Goal: Check status: Check status

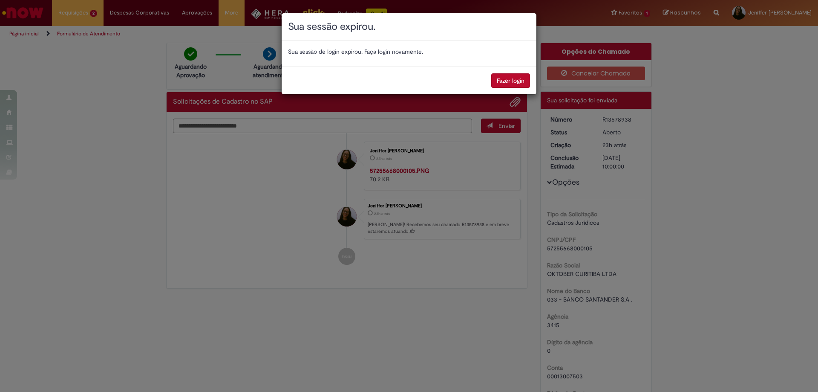
click at [513, 82] on button "Fazer login" at bounding box center [510, 80] width 39 height 14
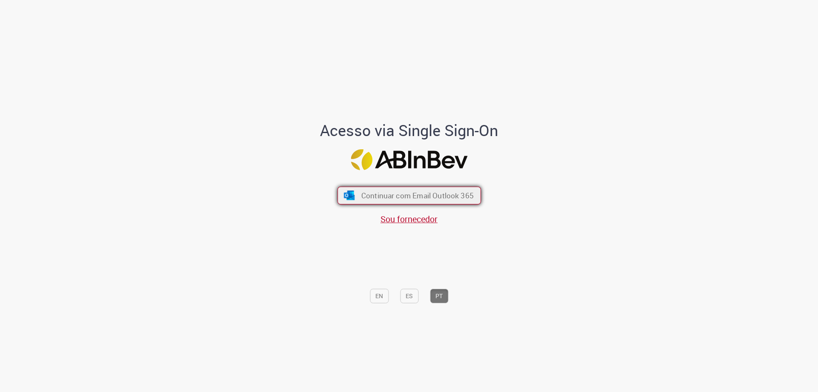
click at [376, 192] on span "Continuar com Email Outlook 365" at bounding box center [417, 195] width 112 height 10
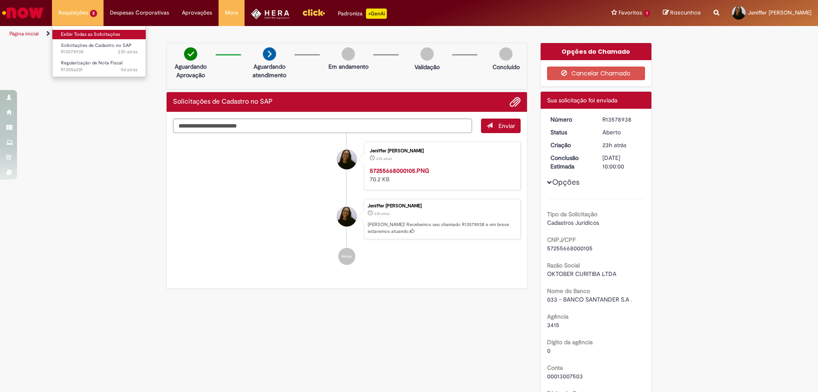
click at [69, 34] on link "Exibir Todas as Solicitações" at bounding box center [99, 34] width 94 height 9
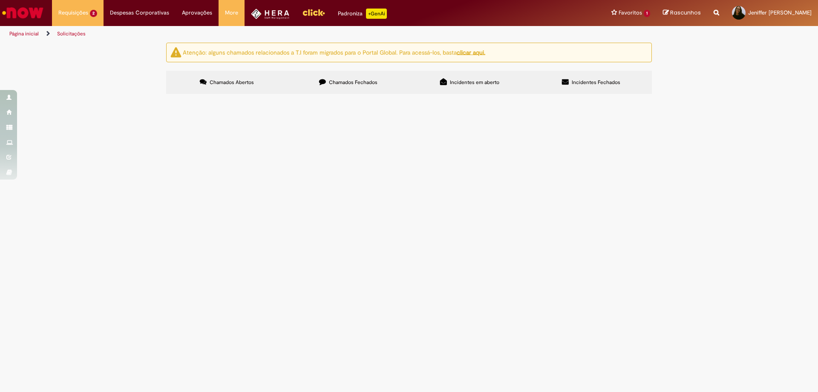
click at [180, 225] on main "Solicitações Atenção: alguns chamados relacionados a T.I foram migrados para o …" at bounding box center [409, 216] width 818 height 349
